Goal: Communication & Community: Answer question/provide support

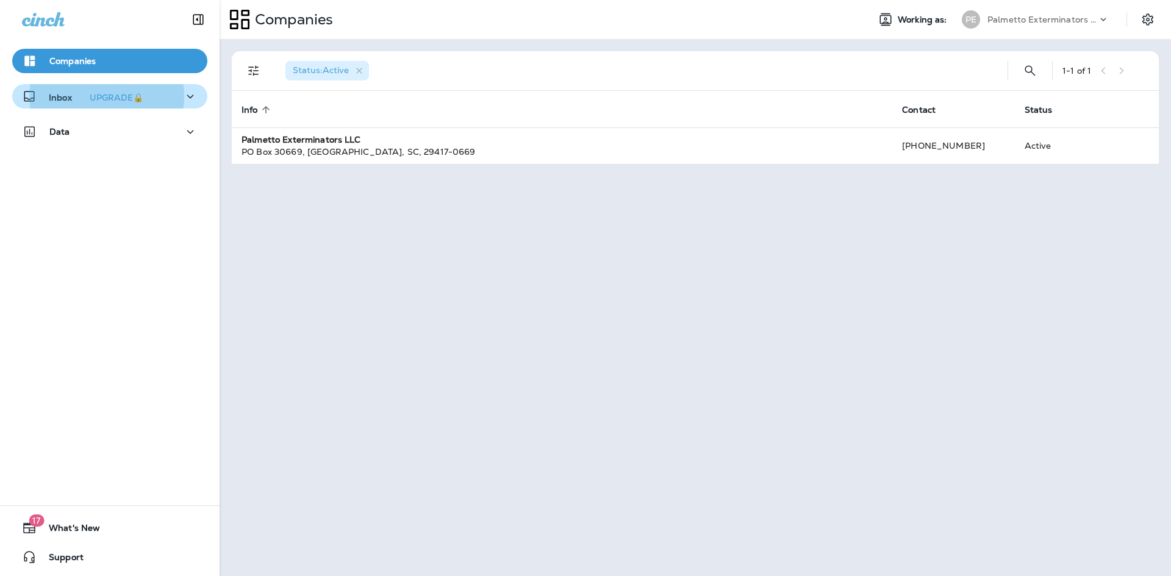
click at [184, 96] on icon "button" at bounding box center [190, 96] width 15 height 15
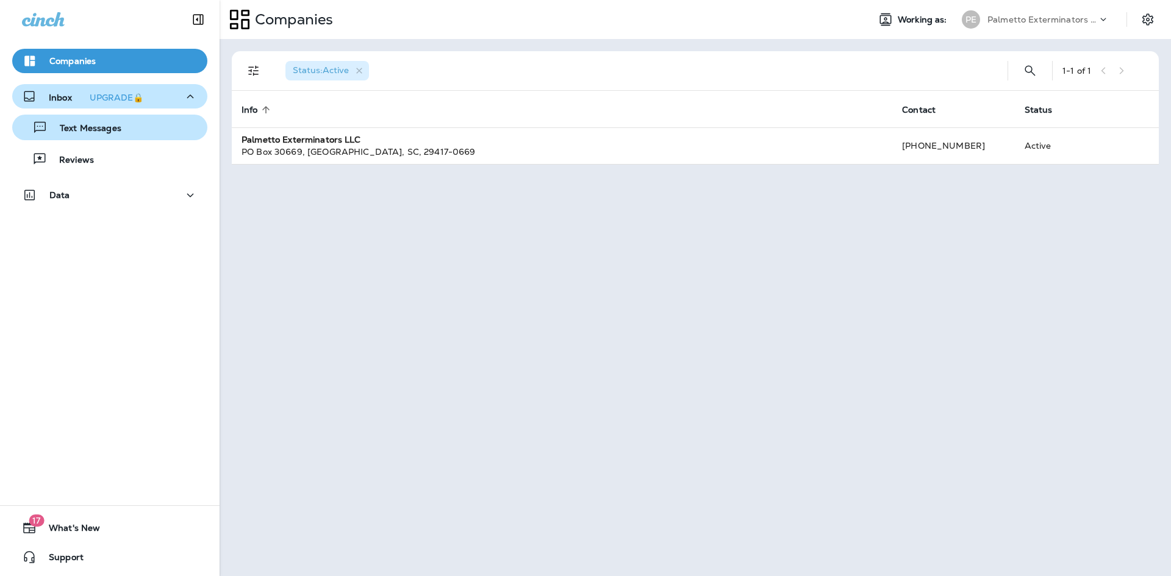
click at [126, 121] on div "Text Messages" at bounding box center [109, 127] width 185 height 18
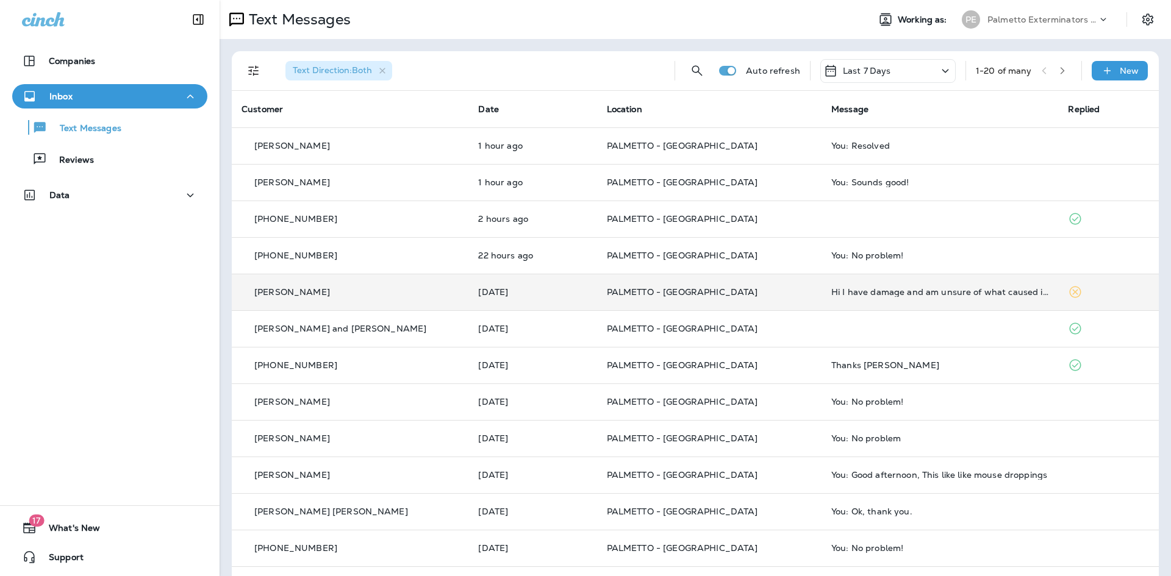
click at [875, 283] on td "Hi I have damage and am unsure of what caused it. Can you take a look please" at bounding box center [940, 292] width 237 height 37
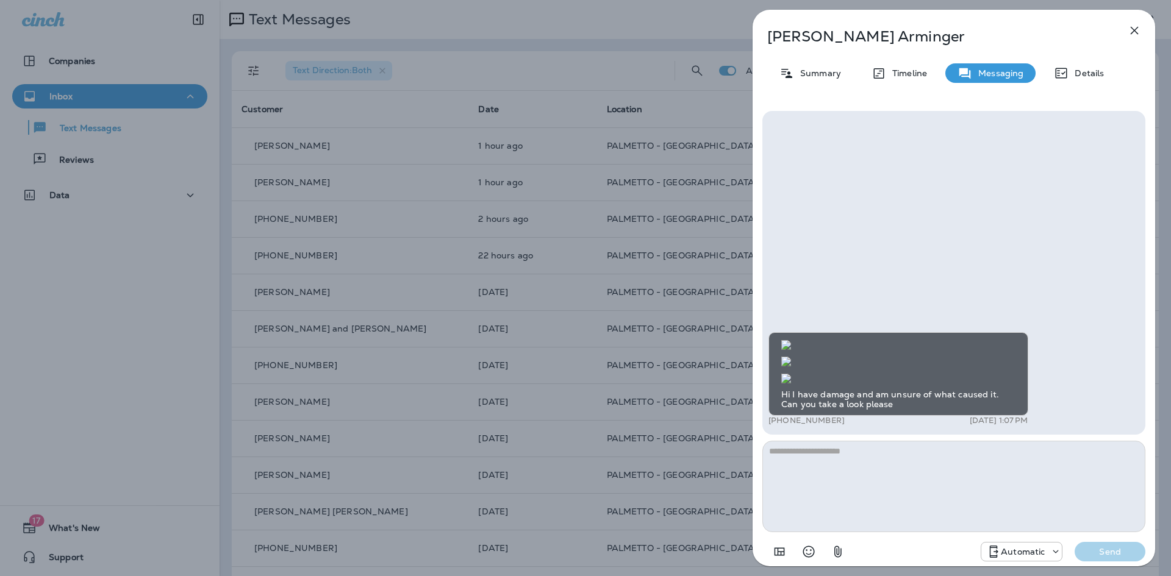
scroll to position [-61, 0]
click at [791, 374] on img at bounding box center [786, 379] width 10 height 10
click at [1134, 32] on icon "button" at bounding box center [1134, 30] width 15 height 15
